Goal: Information Seeking & Learning: Learn about a topic

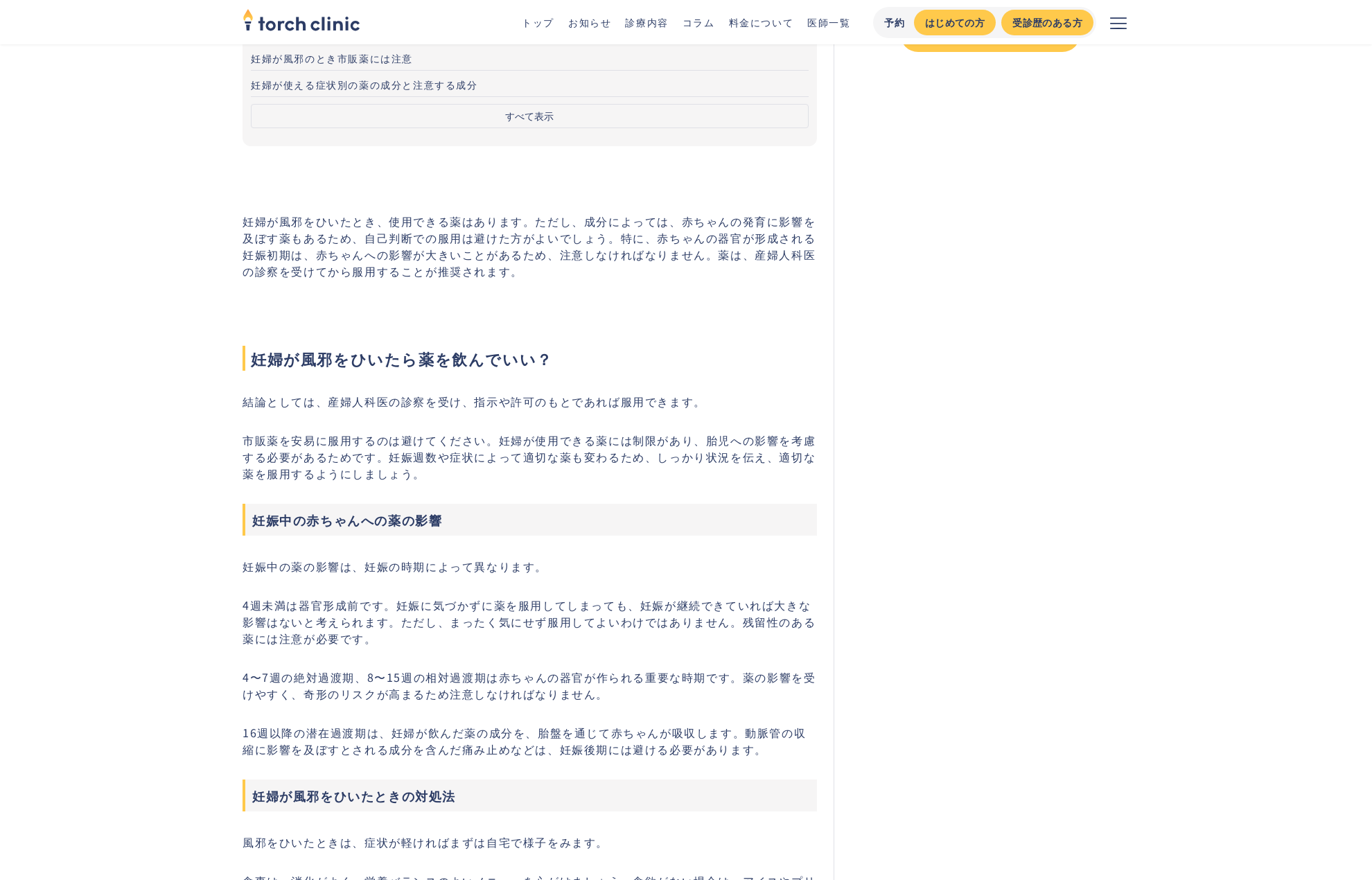
scroll to position [485, 0]
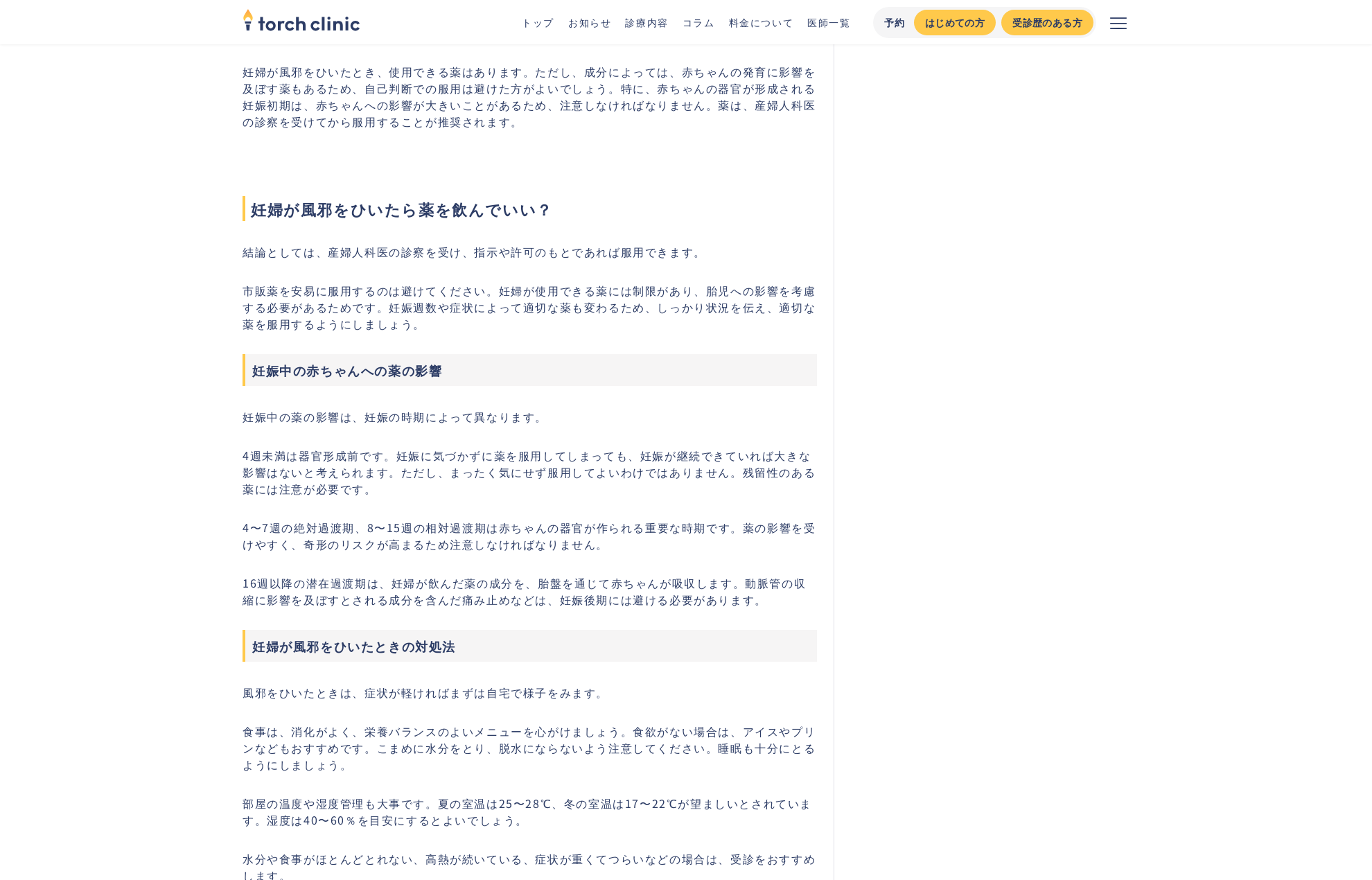
click at [243, 455] on p "4週未満は器官形成前です。妊娠に気づかずに薬を服用してしまっても、妊娠が継続できていれば大きな影響はないと考えられます。ただし、まったく気にせず服用してよいわ…" at bounding box center [530, 472] width 575 height 50
click at [614, 545] on p "4〜7週の絶対過渡期、8〜15週の相対過渡期は赤ちゃんの器官が作られる重要な時期です。薬の影響を受けやすく、奇形のリスクが高まるため注意しなければなりません。" at bounding box center [530, 536] width 575 height 34
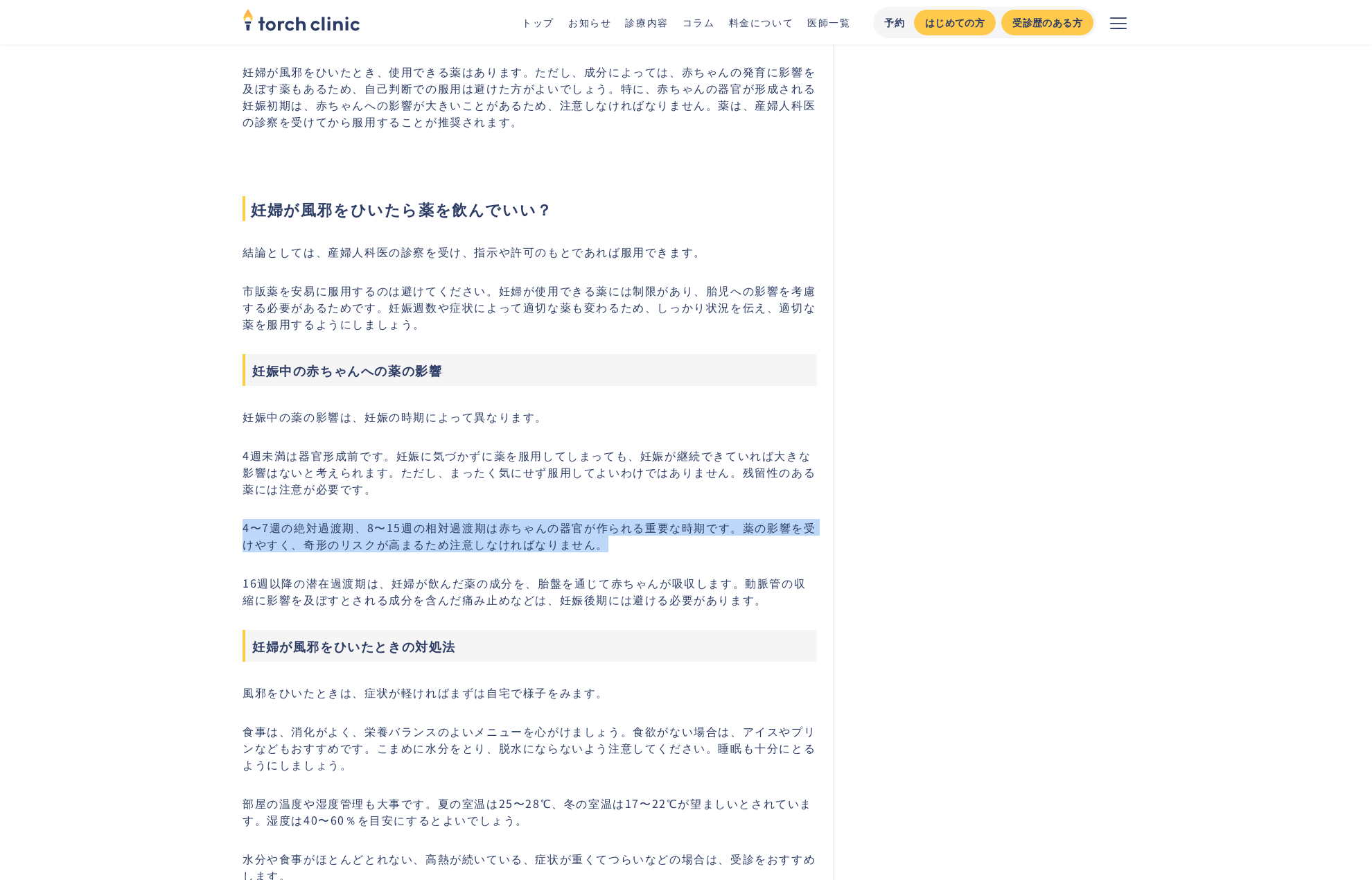
drag, startPoint x: 241, startPoint y: 528, endPoint x: 626, endPoint y: 552, distance: 385.7
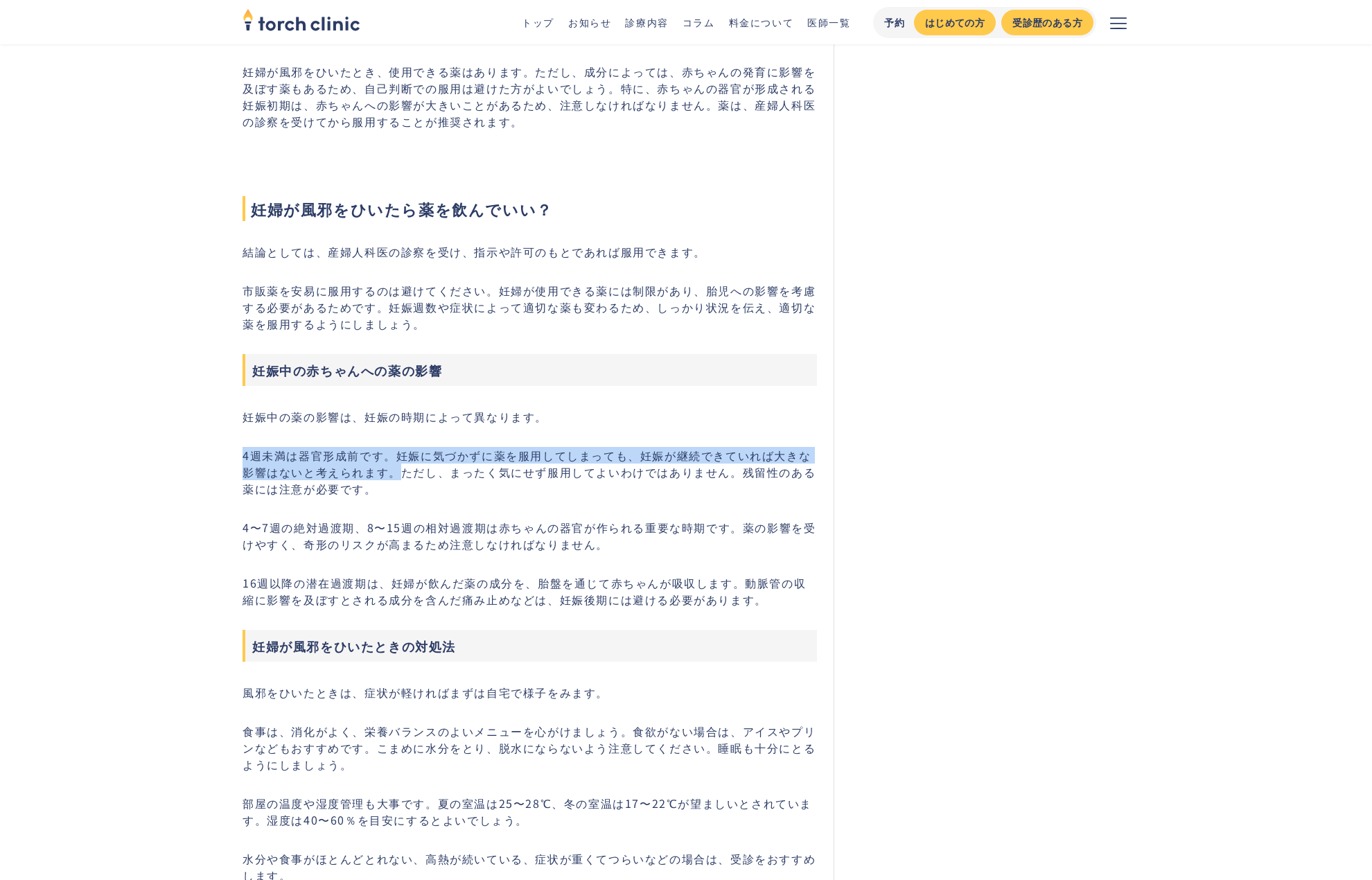
drag, startPoint x: 241, startPoint y: 455, endPoint x: 388, endPoint y: 473, distance: 148.1
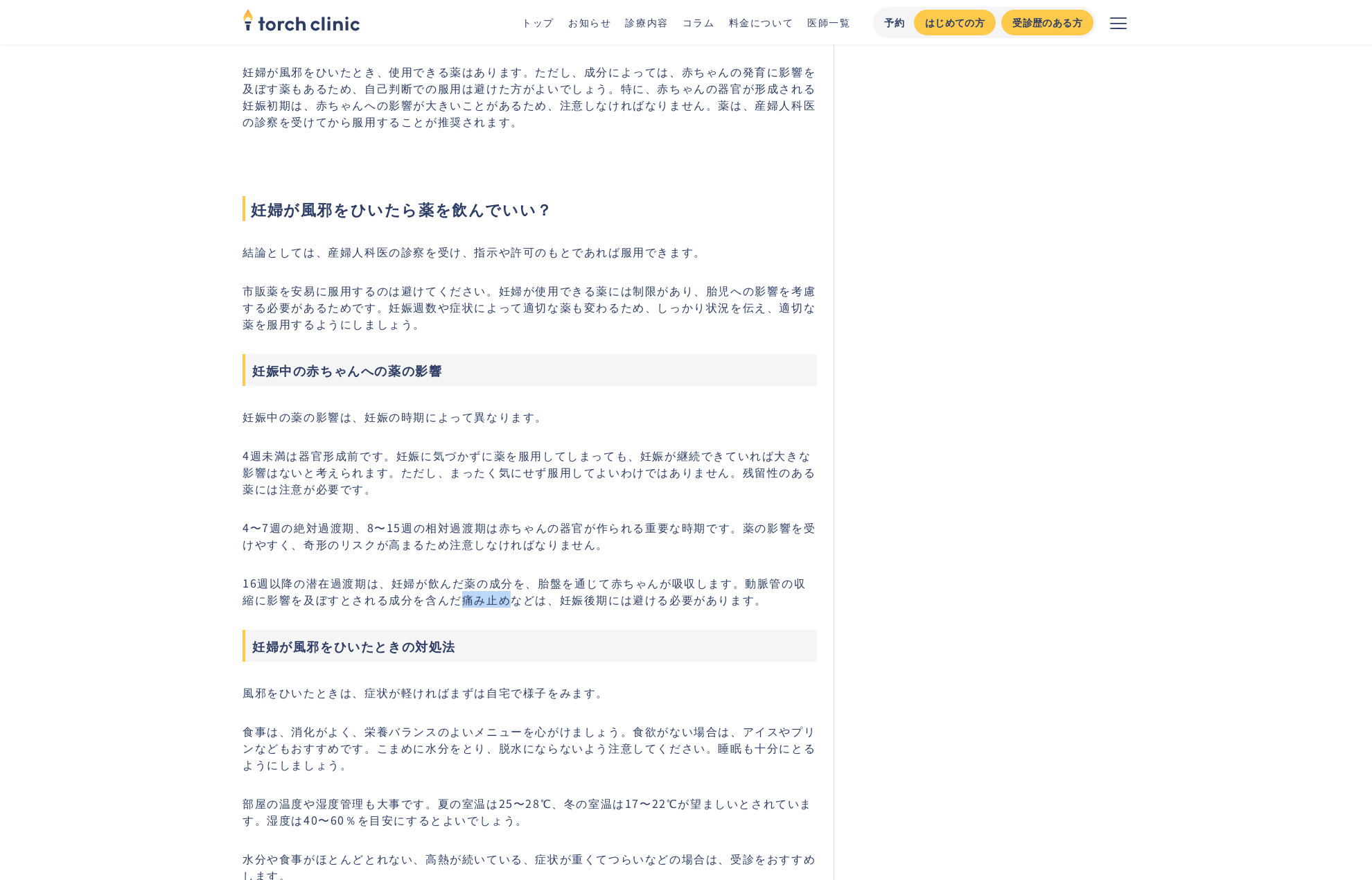
drag, startPoint x: 449, startPoint y: 601, endPoint x: 501, endPoint y: 599, distance: 52.0
click at [501, 599] on p "16週以降の潜在過渡期は、妊婦が飲んだ薬の成分を、胎盤を通じて赤ちゃんが吸収します。動脈管の収縮に影響を及ぼすとされる成分を含んだ痛み止めなどは、妊娠後期には…" at bounding box center [530, 591] width 575 height 34
drag, startPoint x: 550, startPoint y: 600, endPoint x: 595, endPoint y: 603, distance: 45.1
click at [595, 603] on p "16週以降の潜在過渡期は、妊婦が飲んだ薬の成分を、胎盤を通じて赤ちゃんが吸収します。動脈管の収縮に影響を及ぼすとされる成分を含んだ痛み止めなどは、妊娠後期には…" at bounding box center [530, 591] width 575 height 34
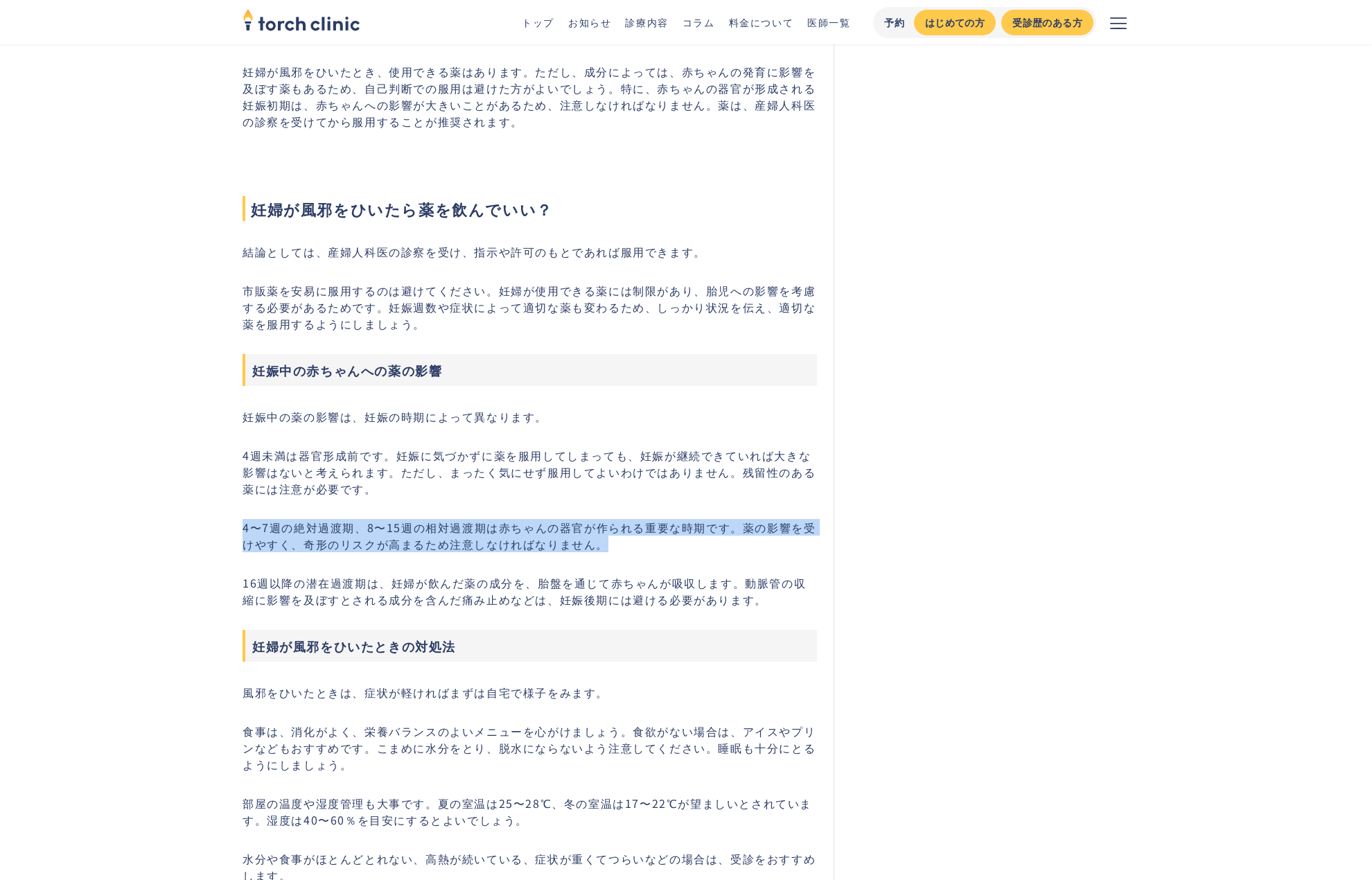
drag, startPoint x: 243, startPoint y: 528, endPoint x: 621, endPoint y: 545, distance: 378.4
click at [621, 545] on p "4〜7週の絶対過渡期、8〜15週の相対過渡期は赤ちゃんの器官が作られる重要な時期です。薬の影響を受けやすく、奇形のリスクが高まるため注意しなければなりません。" at bounding box center [530, 536] width 575 height 34
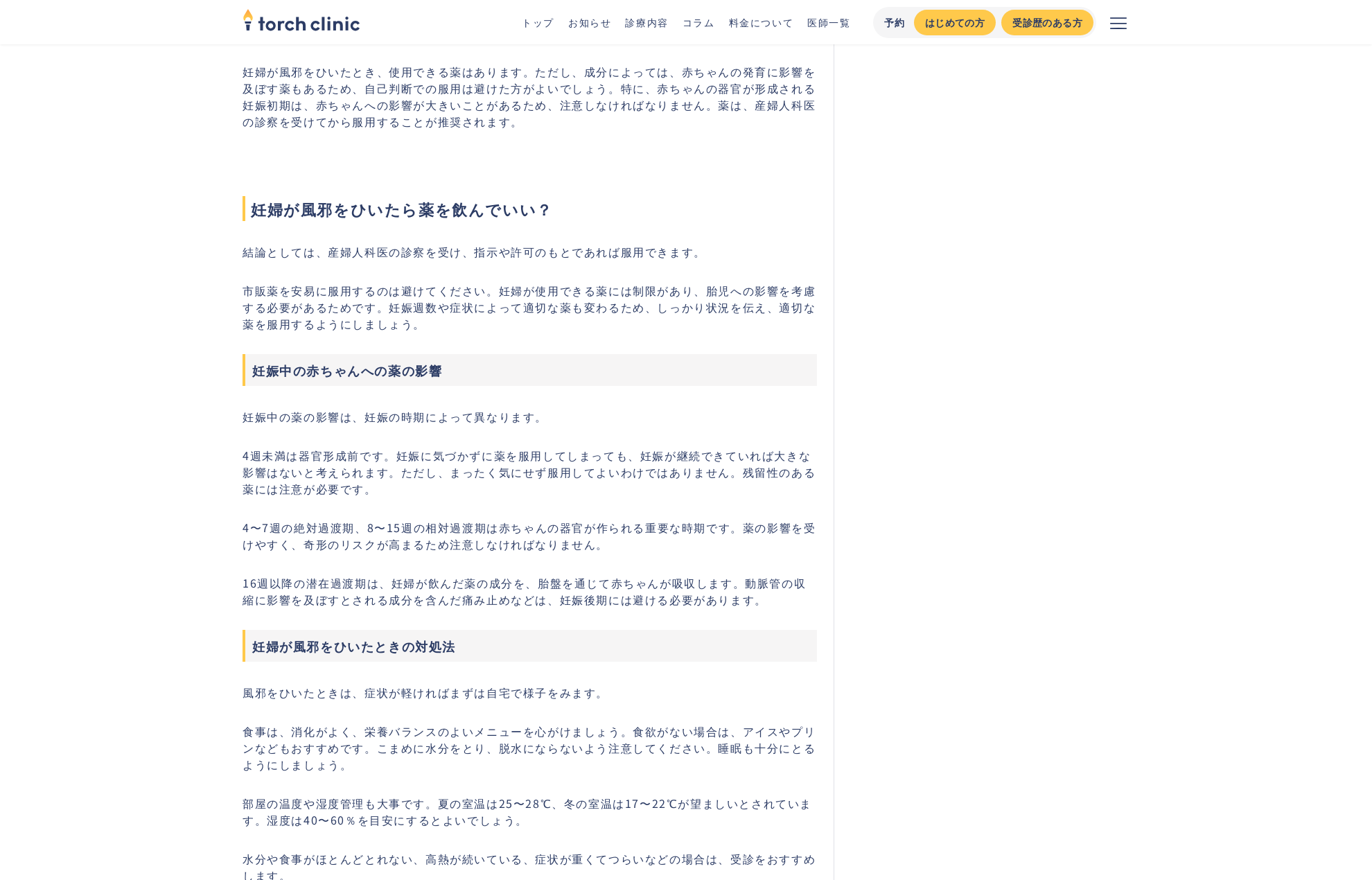
click at [531, 474] on p "4週未満は器官形成前です。妊娠に気づかずに薬を服用してしまっても、妊娠が継続できていれば大きな影響はないと考えられます。ただし、まったく気にせず服用してよいわ…" at bounding box center [530, 472] width 575 height 50
drag, startPoint x: 240, startPoint y: 524, endPoint x: 487, endPoint y: 527, distance: 247.0
copy p "4〜7週の絶対過渡期、8〜15週の相対過渡期"
click at [488, 408] on p "妊娠中の薬の影響は、妊娠の時期によって異なります。" at bounding box center [530, 416] width 575 height 17
